Goal: Transaction & Acquisition: Purchase product/service

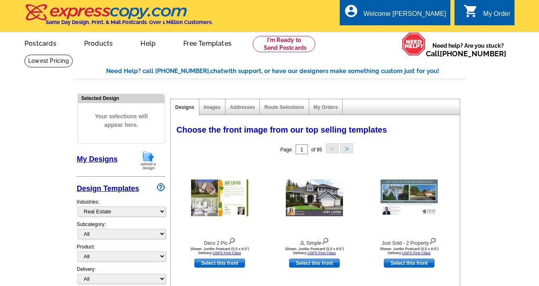
select select "785"
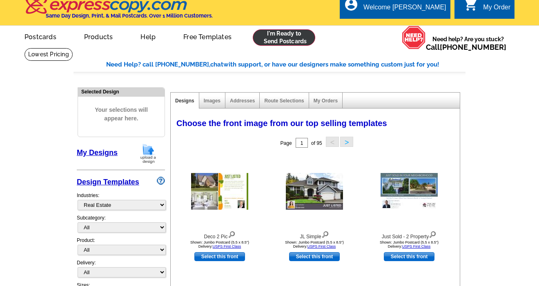
click at [288, 39] on link at bounding box center [284, 37] width 62 height 16
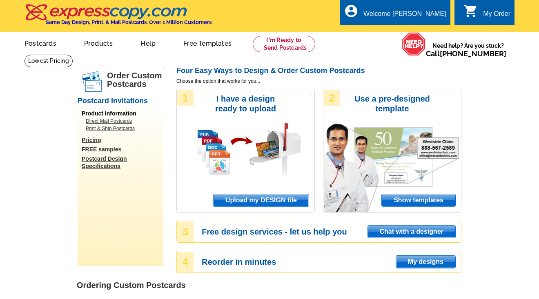
click at [271, 202] on span "Upload my DESIGN file" at bounding box center [261, 200] width 95 height 12
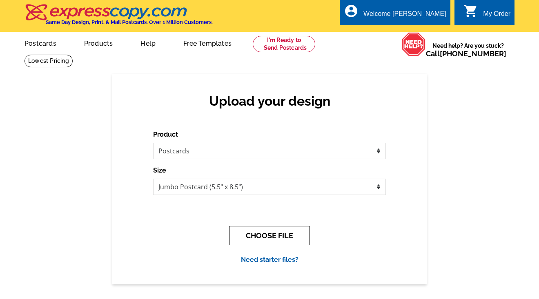
click at [275, 234] on button "CHOOSE FILE" at bounding box center [269, 235] width 81 height 19
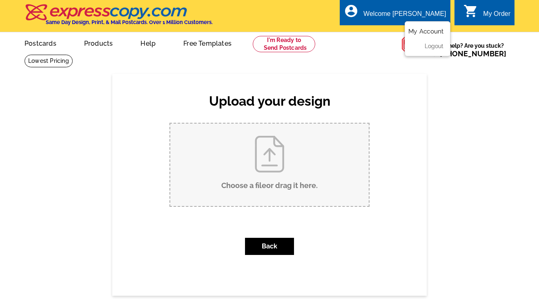
click at [421, 32] on link "My Account" at bounding box center [425, 31] width 35 height 7
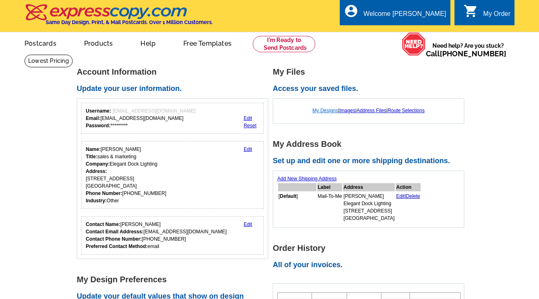
click at [316, 111] on link "My Designs" at bounding box center [325, 111] width 26 height 6
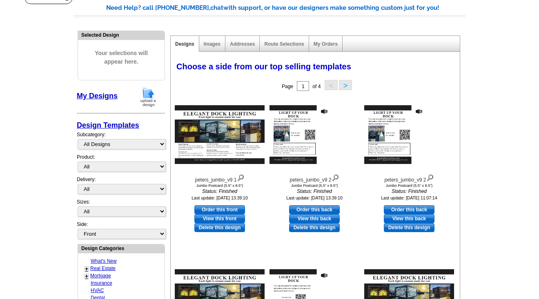
scroll to position [67, 0]
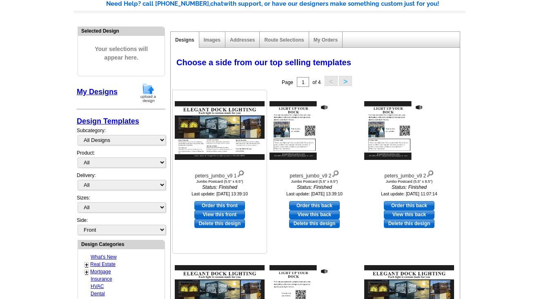
click at [220, 206] on link "Order this front" at bounding box center [219, 205] width 51 height 9
select select "2"
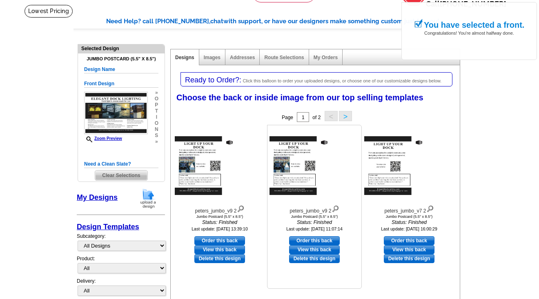
scroll to position [78, 0]
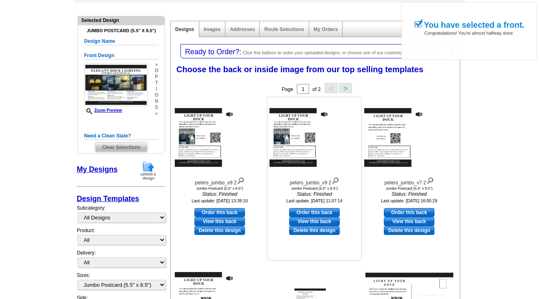
click at [314, 222] on link "View this back" at bounding box center [314, 221] width 51 height 9
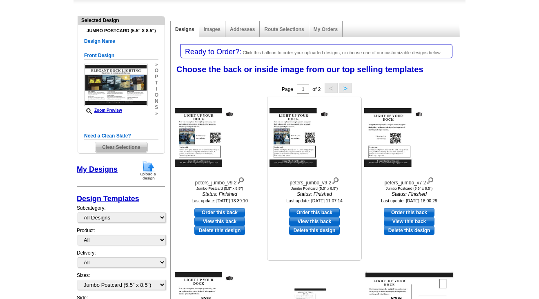
click at [307, 212] on link "Order this back" at bounding box center [314, 212] width 51 height 9
select select "front"
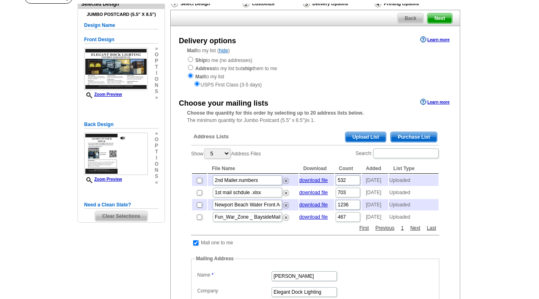
scroll to position [65, 0]
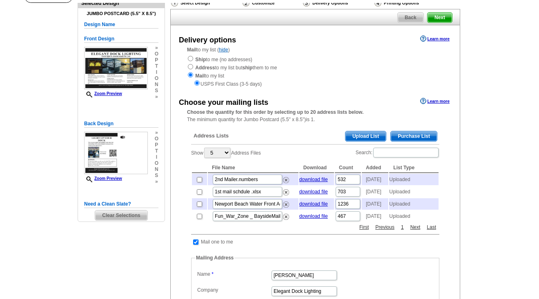
click at [200, 178] on input "checkbox" at bounding box center [199, 179] width 5 height 5
checkbox input "true"
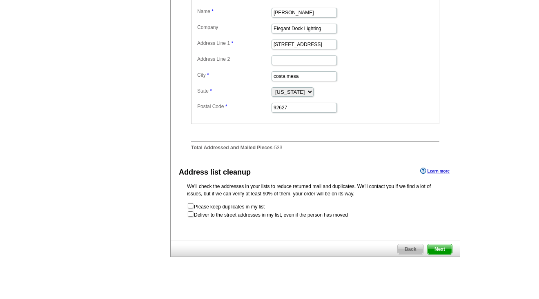
scroll to position [340, 0]
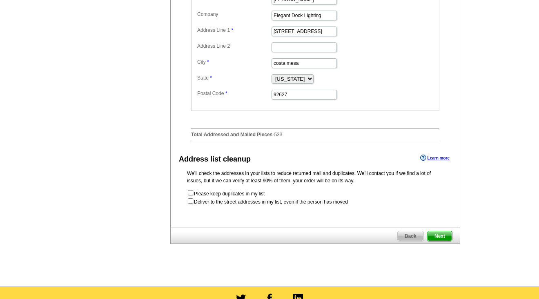
click at [440, 241] on span "Next" at bounding box center [439, 236] width 24 height 10
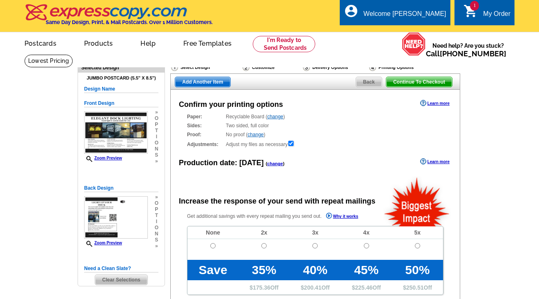
radio input "false"
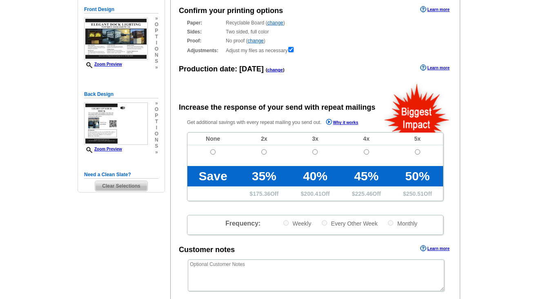
scroll to position [96, 0]
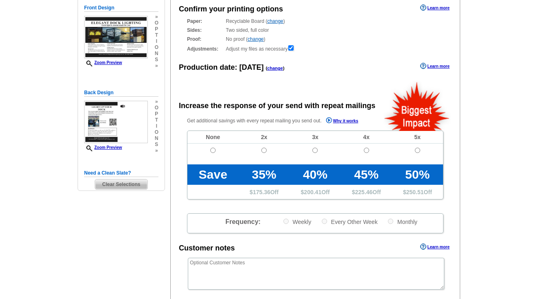
click at [213, 149] on input "radio" at bounding box center [212, 150] width 5 height 5
radio input "true"
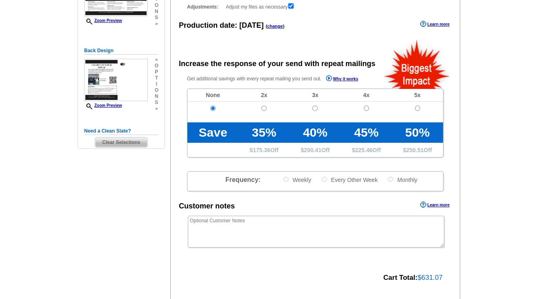
scroll to position [209, 0]
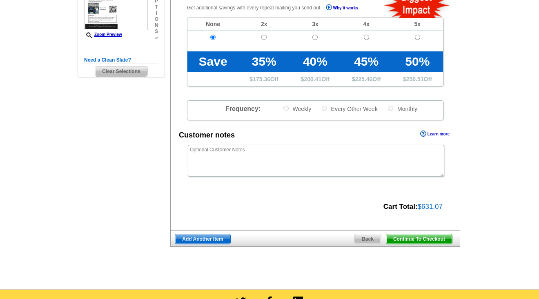
click at [426, 239] on span "Continue To Checkout" at bounding box center [419, 239] width 66 height 10
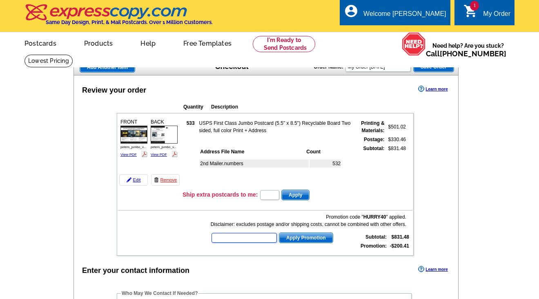
drag, startPoint x: 254, startPoint y: 238, endPoint x: 235, endPoint y: 240, distance: 18.5
click at [254, 238] on input "text" at bounding box center [243, 238] width 65 height 10
click at [239, 237] on input "text" at bounding box center [243, 238] width 65 height 10
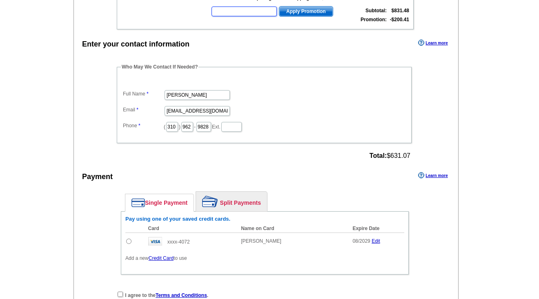
scroll to position [227, 0]
click at [129, 240] on input "radio" at bounding box center [128, 240] width 5 height 5
radio input "true"
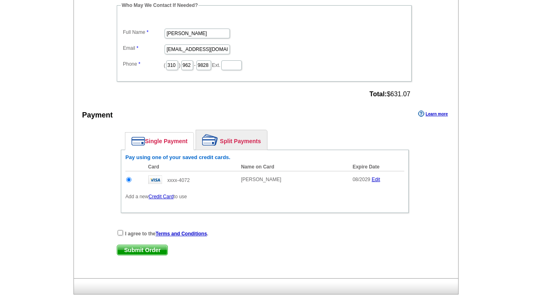
scroll to position [295, 0]
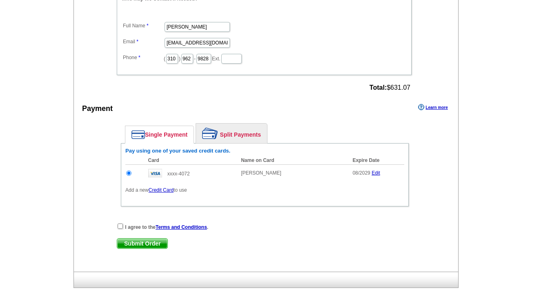
click at [120, 226] on input "checkbox" at bounding box center [120, 226] width 5 height 5
checkbox input "true"
click at [154, 243] on span "Submit Order" at bounding box center [142, 244] width 50 height 10
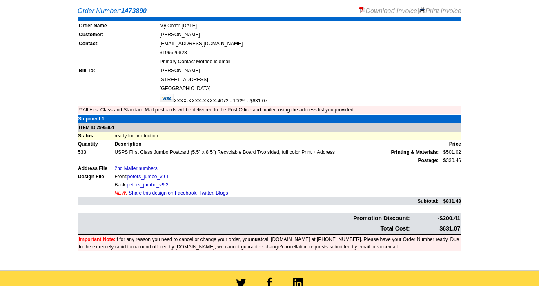
scroll to position [173, 0]
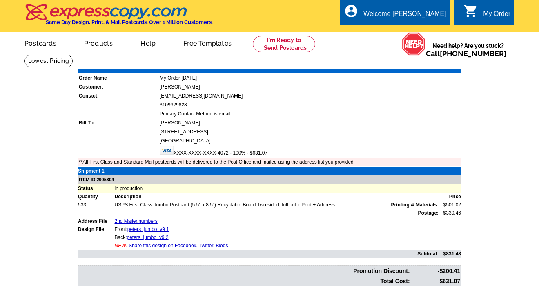
click at [388, 64] on link "Download Invoice" at bounding box center [388, 63] width 58 height 7
click at [449, 65] on link "Print Invoice" at bounding box center [440, 63] width 42 height 7
